Goal: Check status: Check status

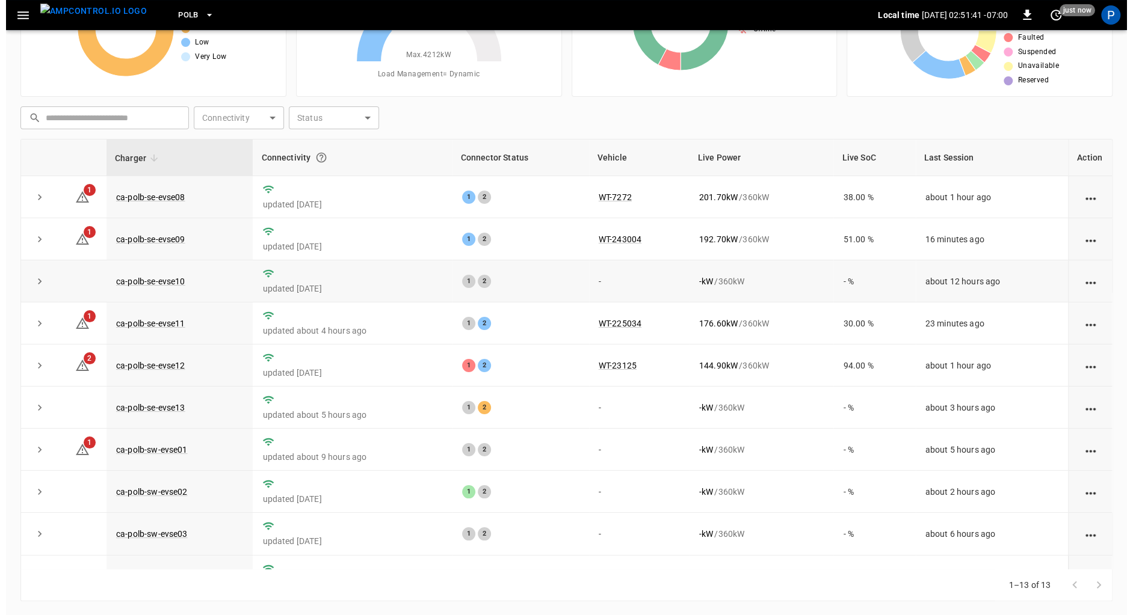
scroll to position [1, 0]
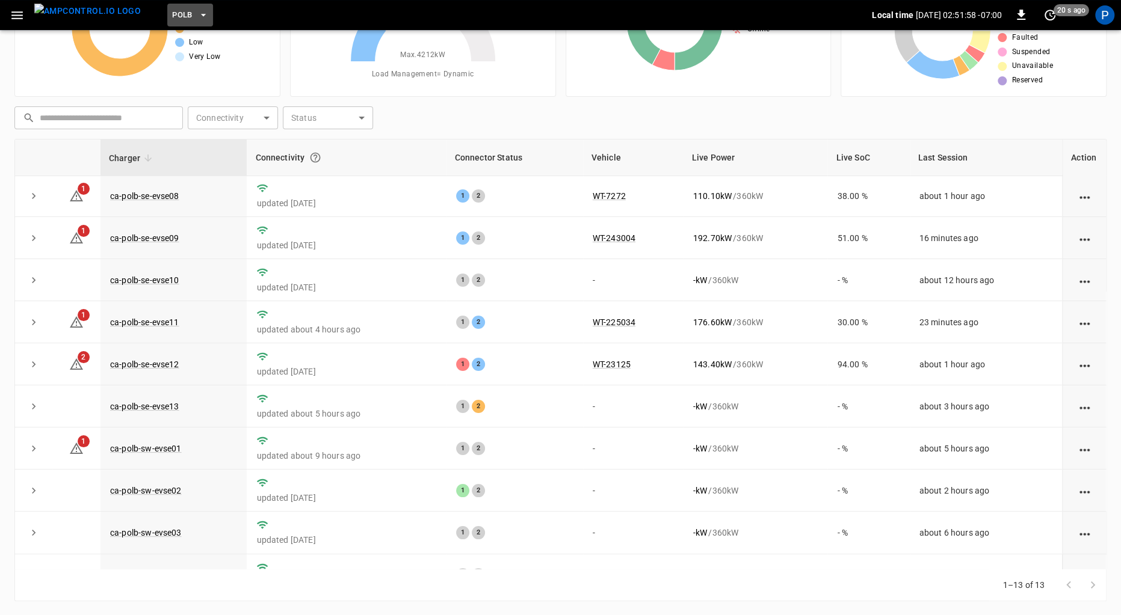
click at [172, 16] on span "PoLB" at bounding box center [182, 15] width 20 height 14
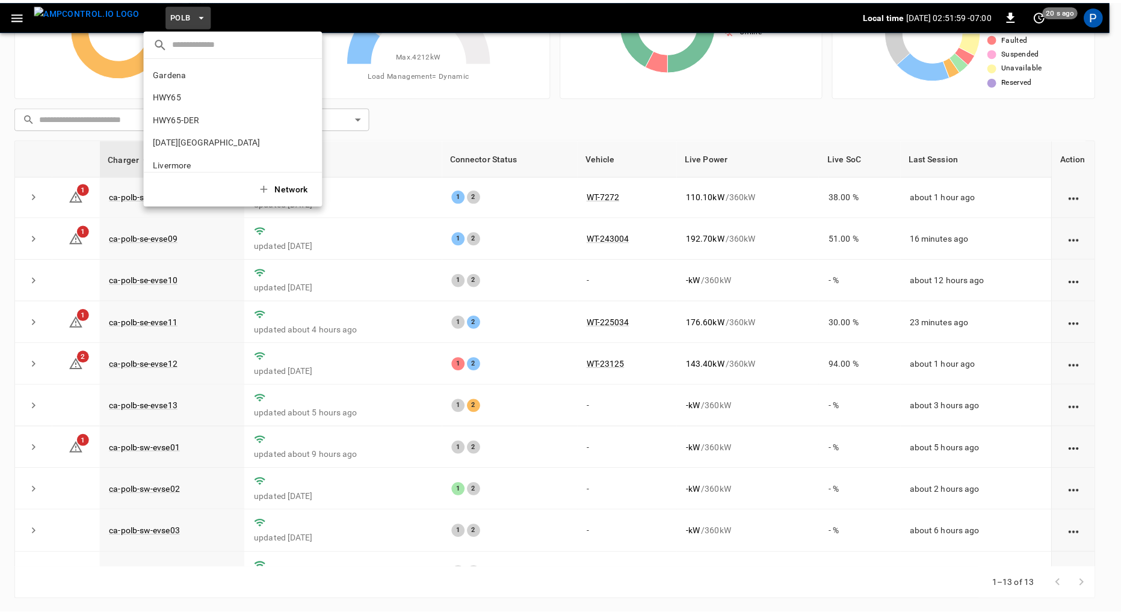
scroll to position [101, 0]
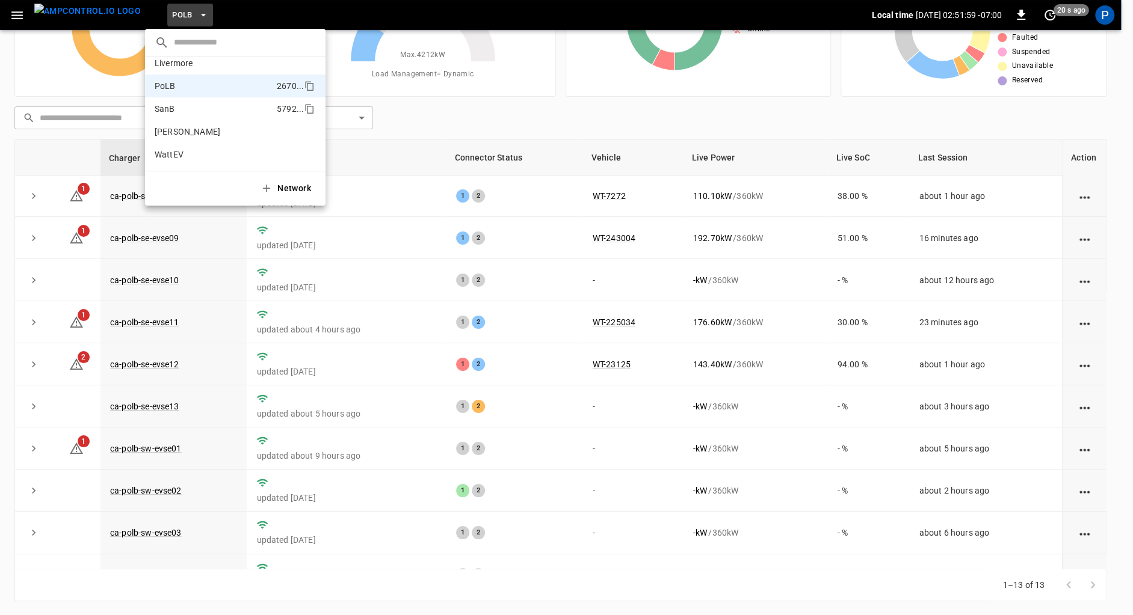
click at [204, 106] on p "SanB" at bounding box center [213, 109] width 117 height 12
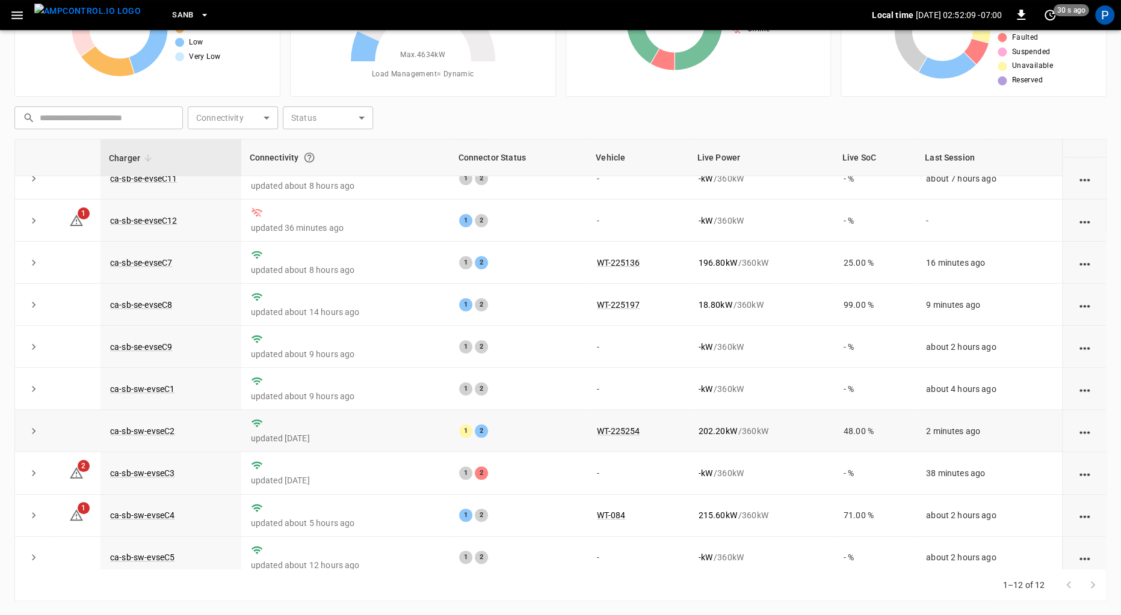
scroll to position [112, 0]
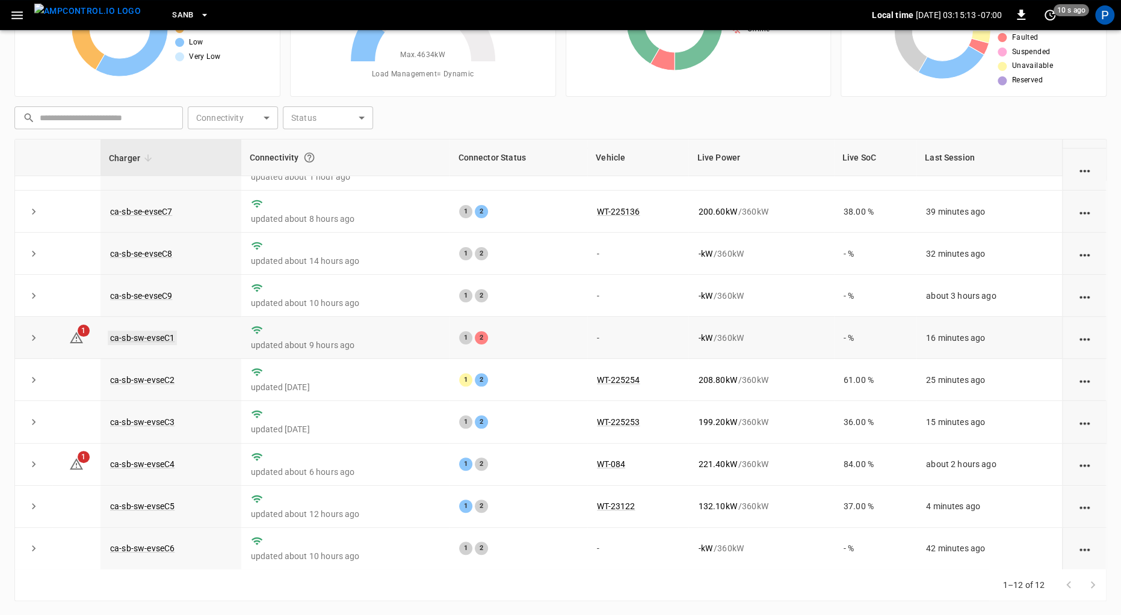
click at [165, 339] on link "ca-sb-sw-evseC1" at bounding box center [142, 338] width 69 height 14
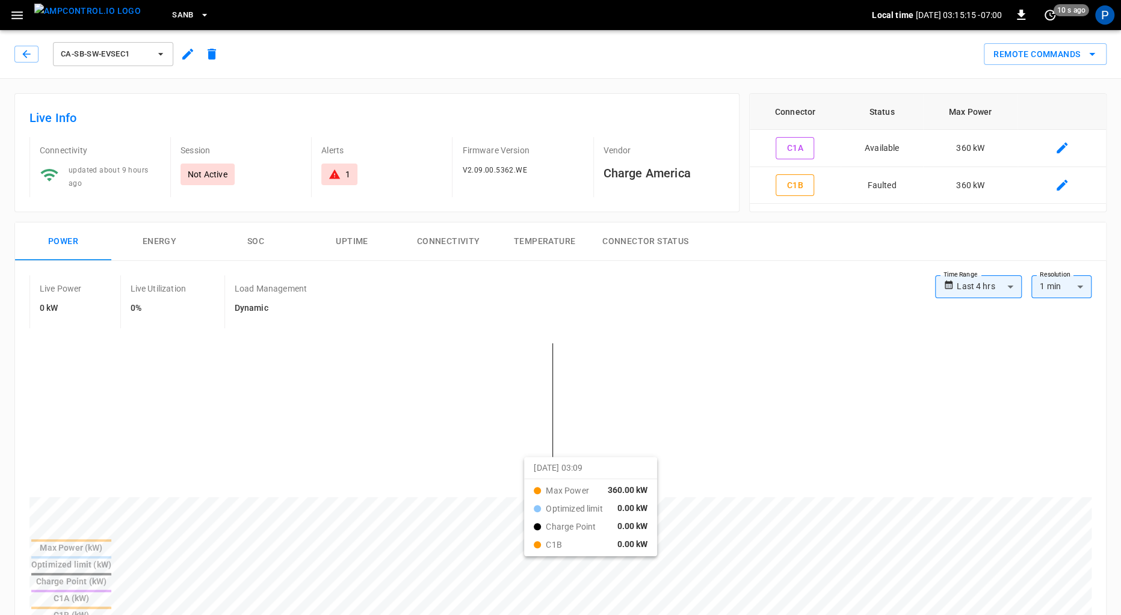
scroll to position [555, 0]
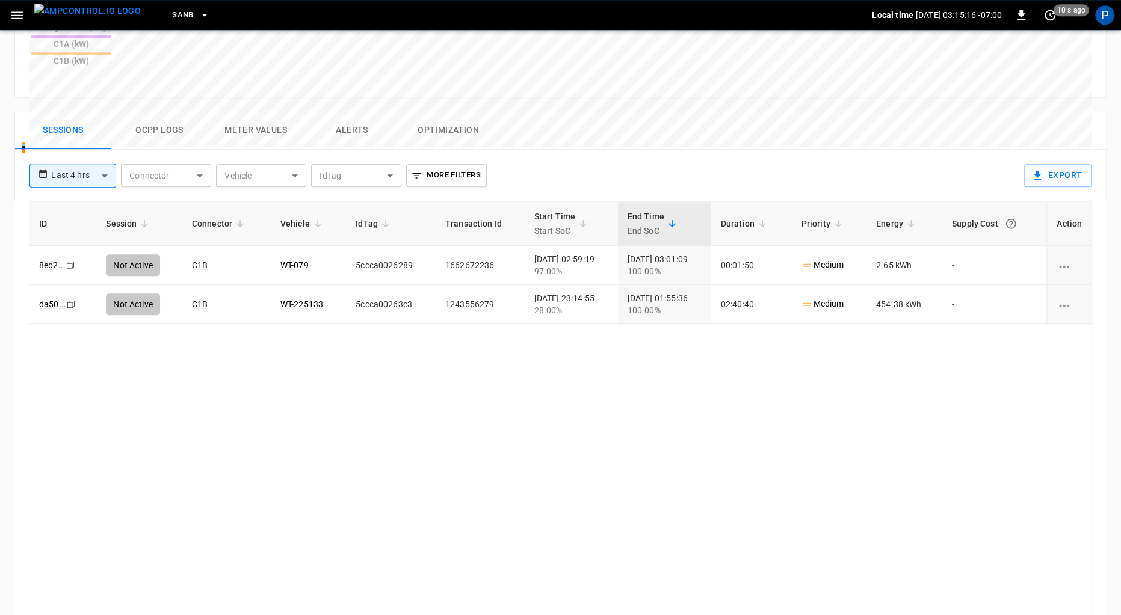
click at [357, 111] on button "Alerts" at bounding box center [352, 130] width 96 height 38
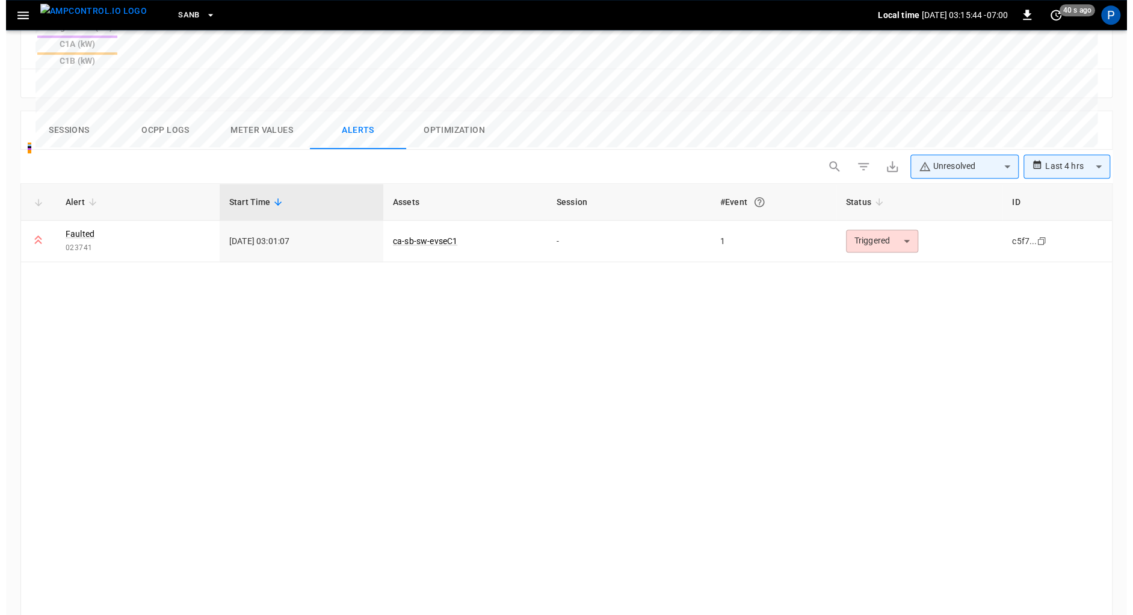
scroll to position [557, 0]
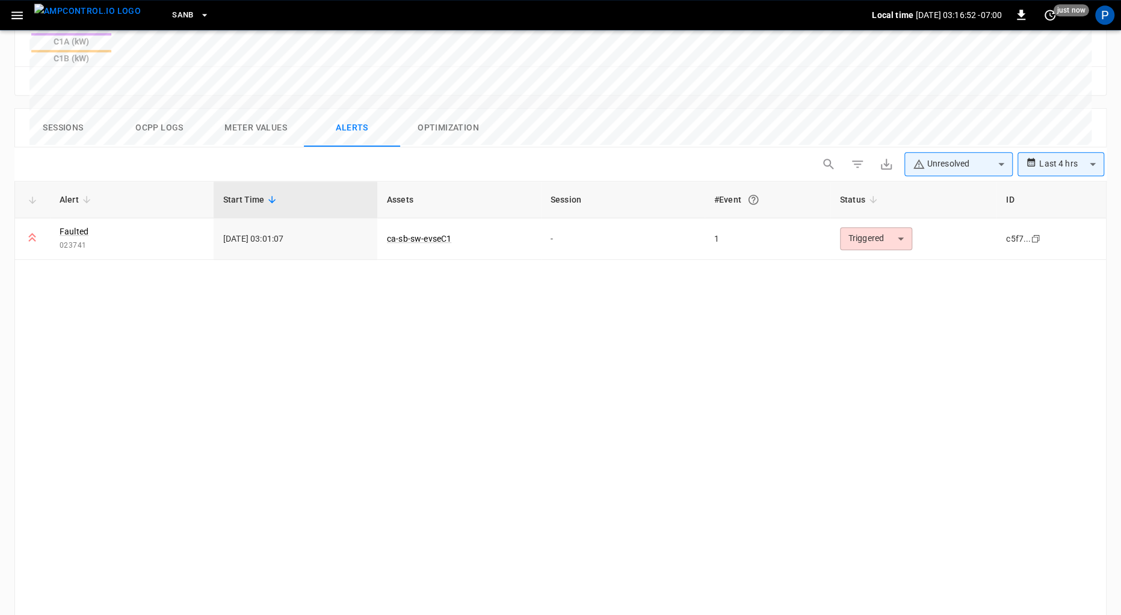
click at [172, 16] on span "SanB" at bounding box center [183, 15] width 22 height 14
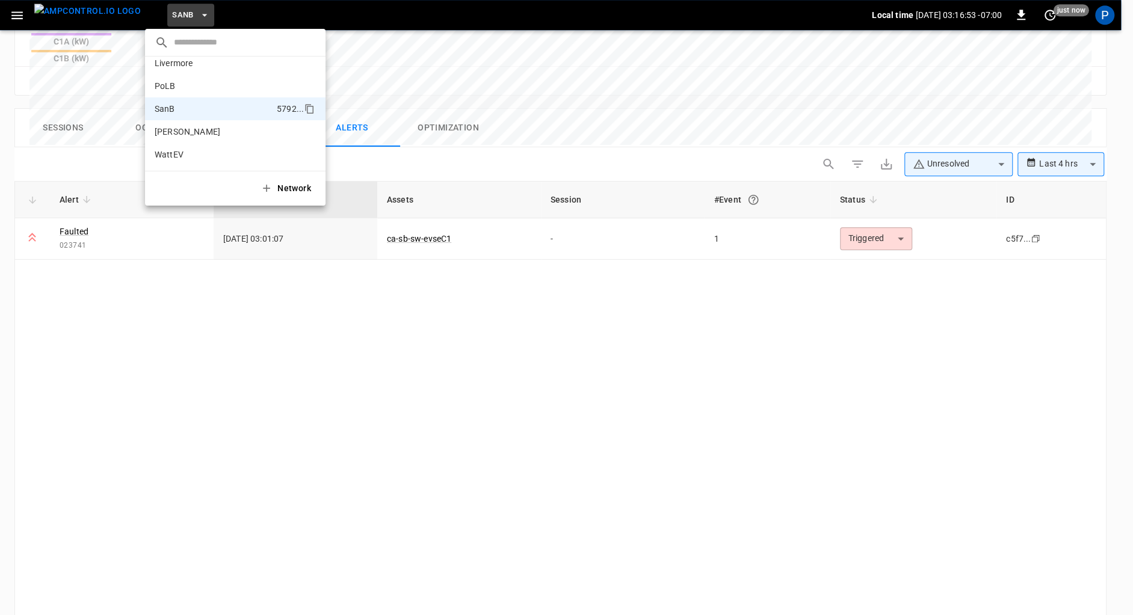
scroll to position [0, 0]
click at [203, 94] on p "HWY65" at bounding box center [214, 96] width 119 height 12
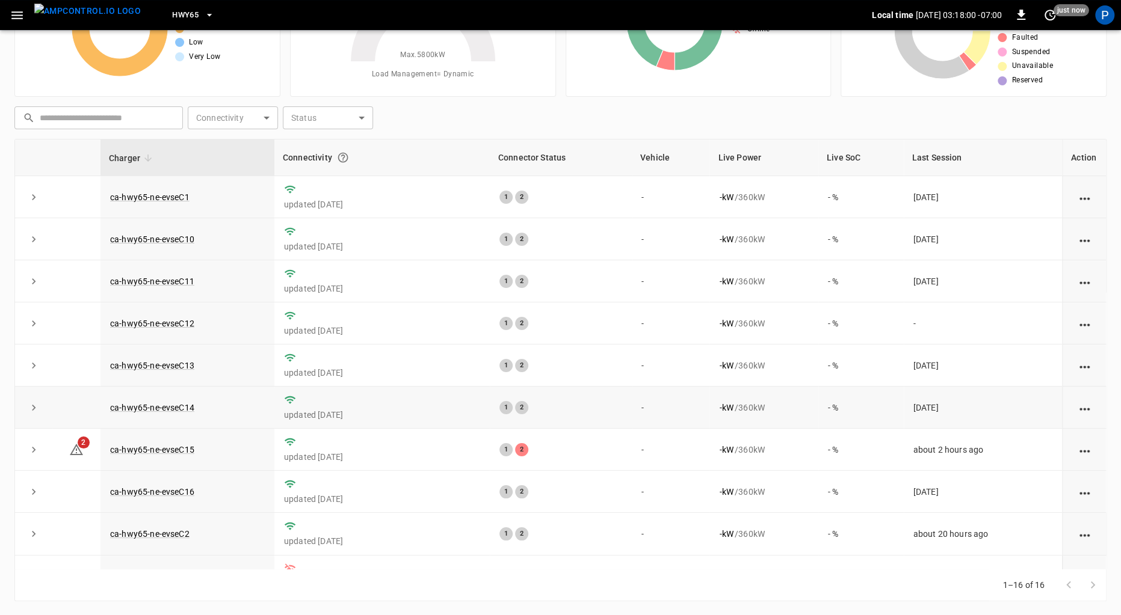
scroll to position [3, 0]
